Goal: Transaction & Acquisition: Purchase product/service

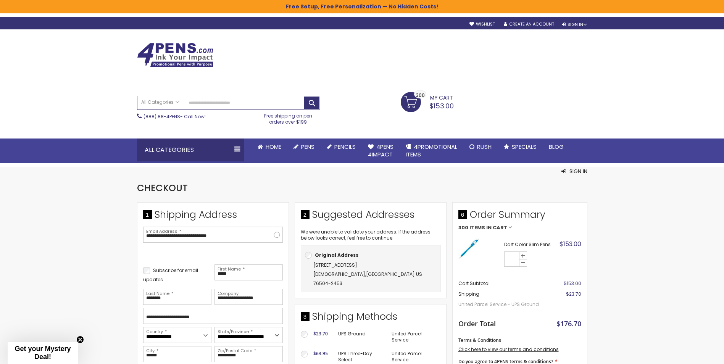
select select "**"
select select "*"
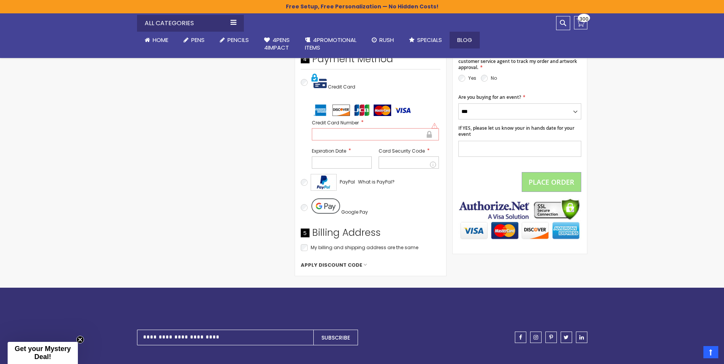
scroll to position [344, 0]
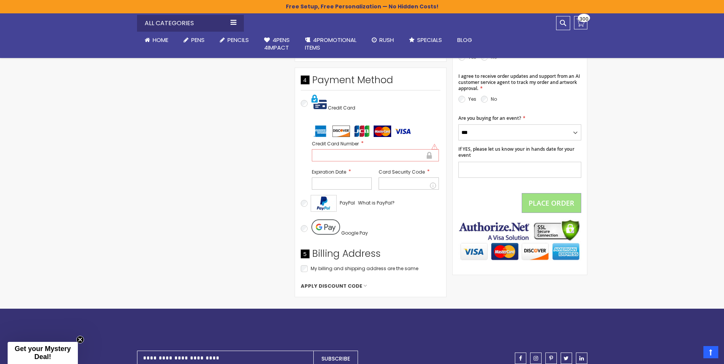
click at [380, 149] on div at bounding box center [375, 155] width 127 height 12
click at [349, 178] on div at bounding box center [342, 184] width 60 height 12
click at [399, 216] on div "Google Pay" at bounding box center [371, 229] width 140 height 26
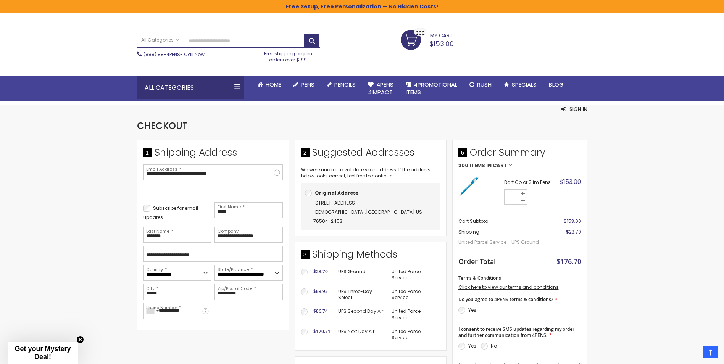
scroll to position [0, 0]
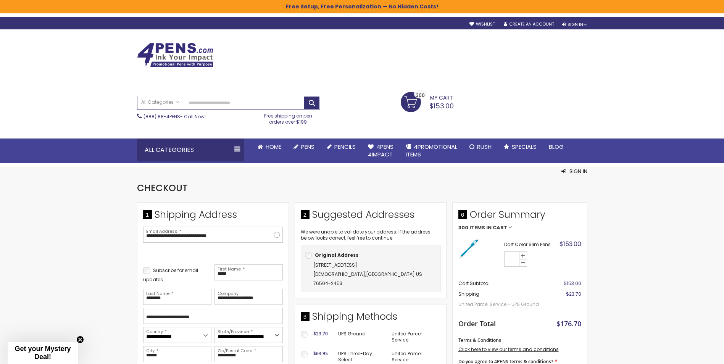
click at [162, 3] on div "Free Setup, Free Personalization — No Hidden Costs!" at bounding box center [362, 6] width 724 height 13
drag, startPoint x: -2, startPoint y: 91, endPoint x: 0, endPoint y: 86, distance: 4.8
click at [0, 87] on div "Toggle Nav Search All Categories All Categories Pens Plastic Pens Metal Pens Gr…" at bounding box center [362, 96] width 724 height 134
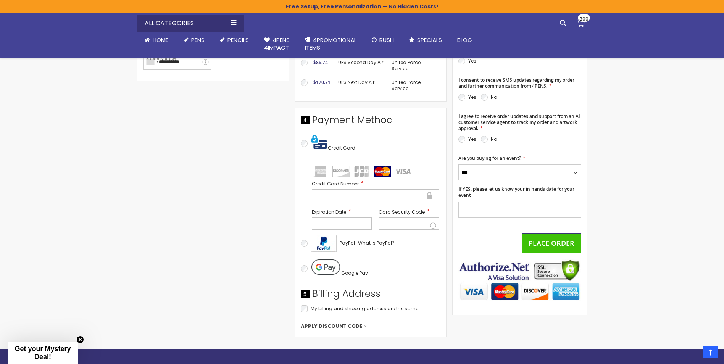
scroll to position [305, 0]
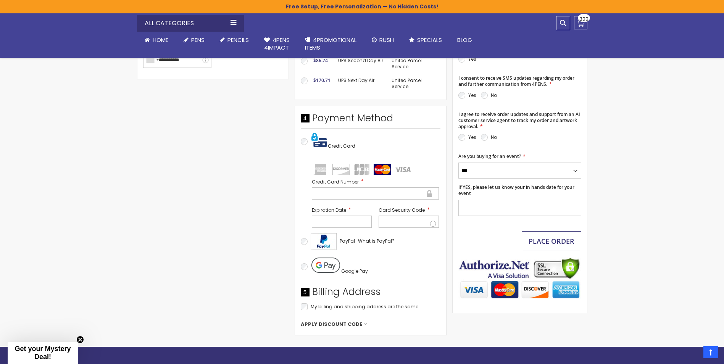
click at [540, 242] on span "Place Order" at bounding box center [552, 241] width 46 height 9
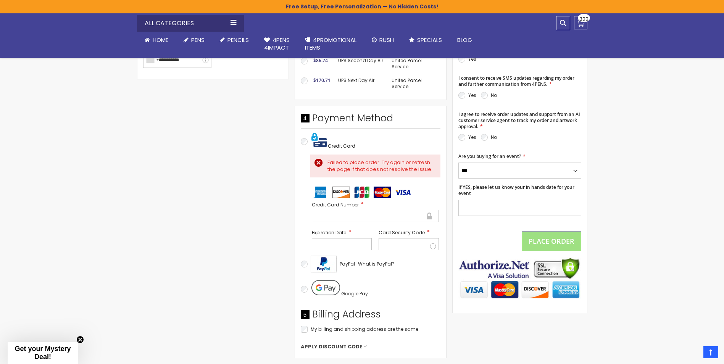
click at [344, 210] on div at bounding box center [375, 216] width 127 height 12
click at [391, 277] on div "Google Pay" at bounding box center [371, 289] width 140 height 26
click at [552, 243] on span "Place Order" at bounding box center [552, 241] width 46 height 9
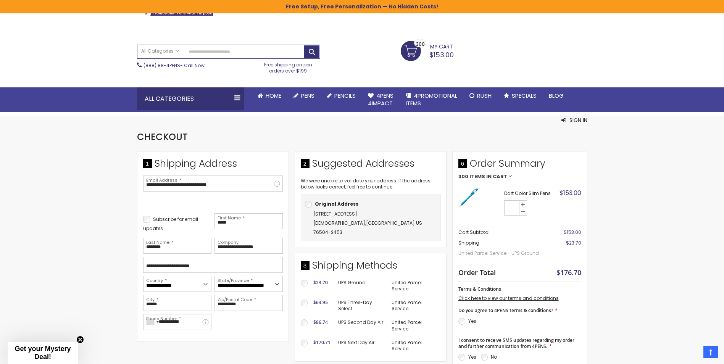
scroll to position [38, 0]
